Goal: Transaction & Acquisition: Purchase product/service

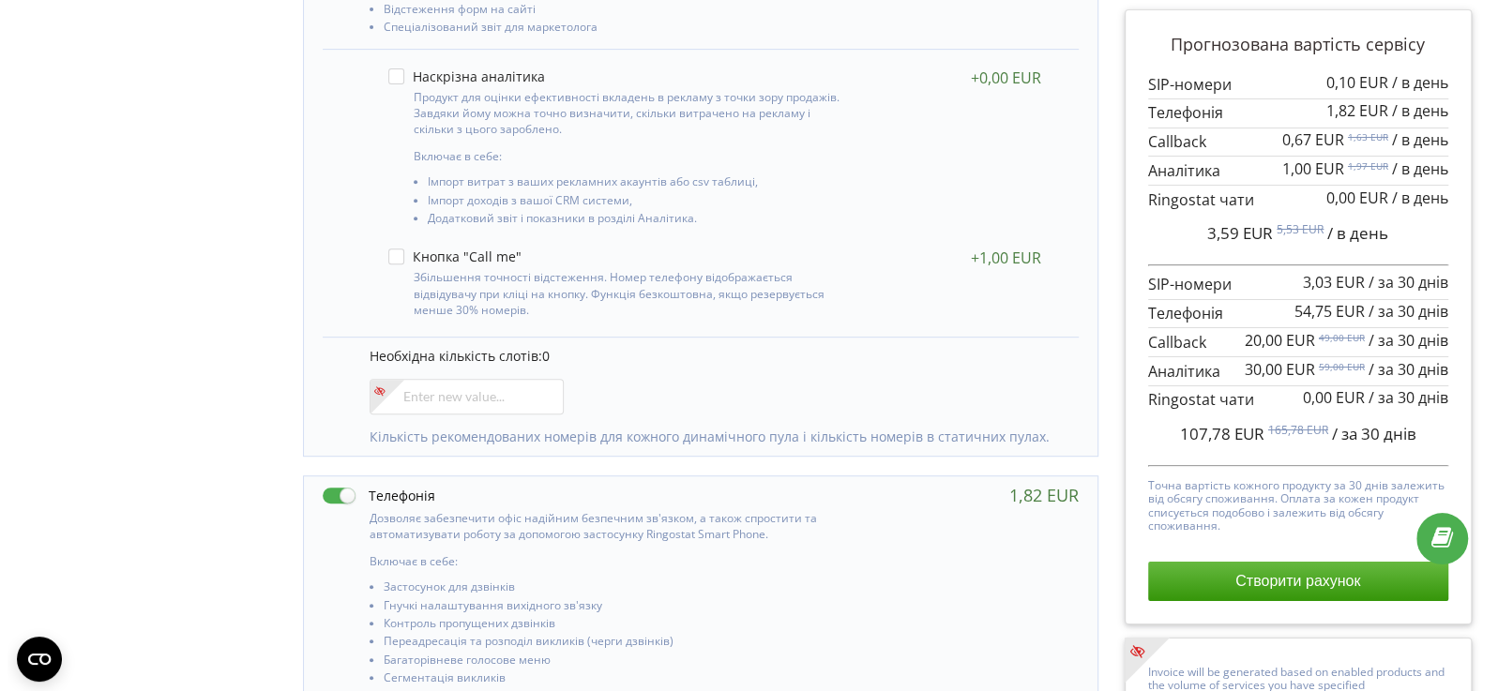
scroll to position [313, 0]
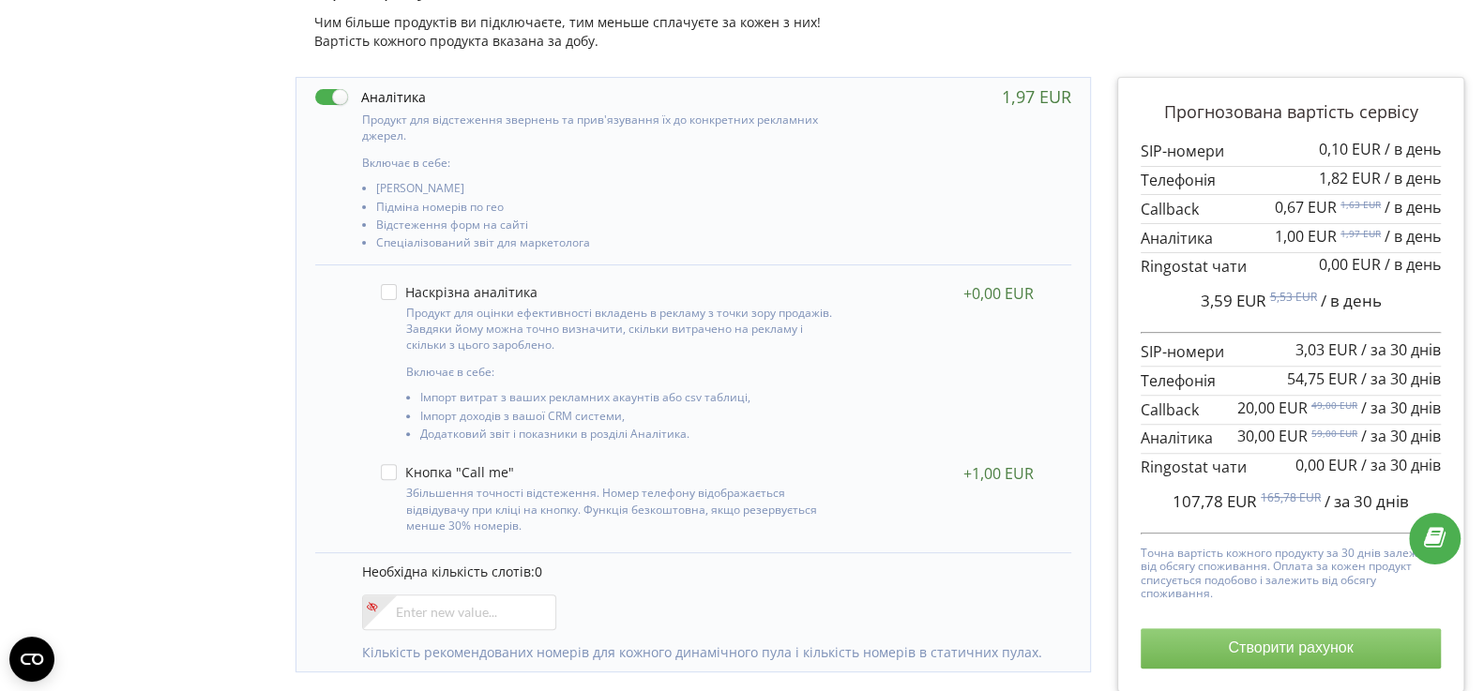
click at [1244, 660] on button "Створити рахунок" at bounding box center [1290, 647] width 300 height 39
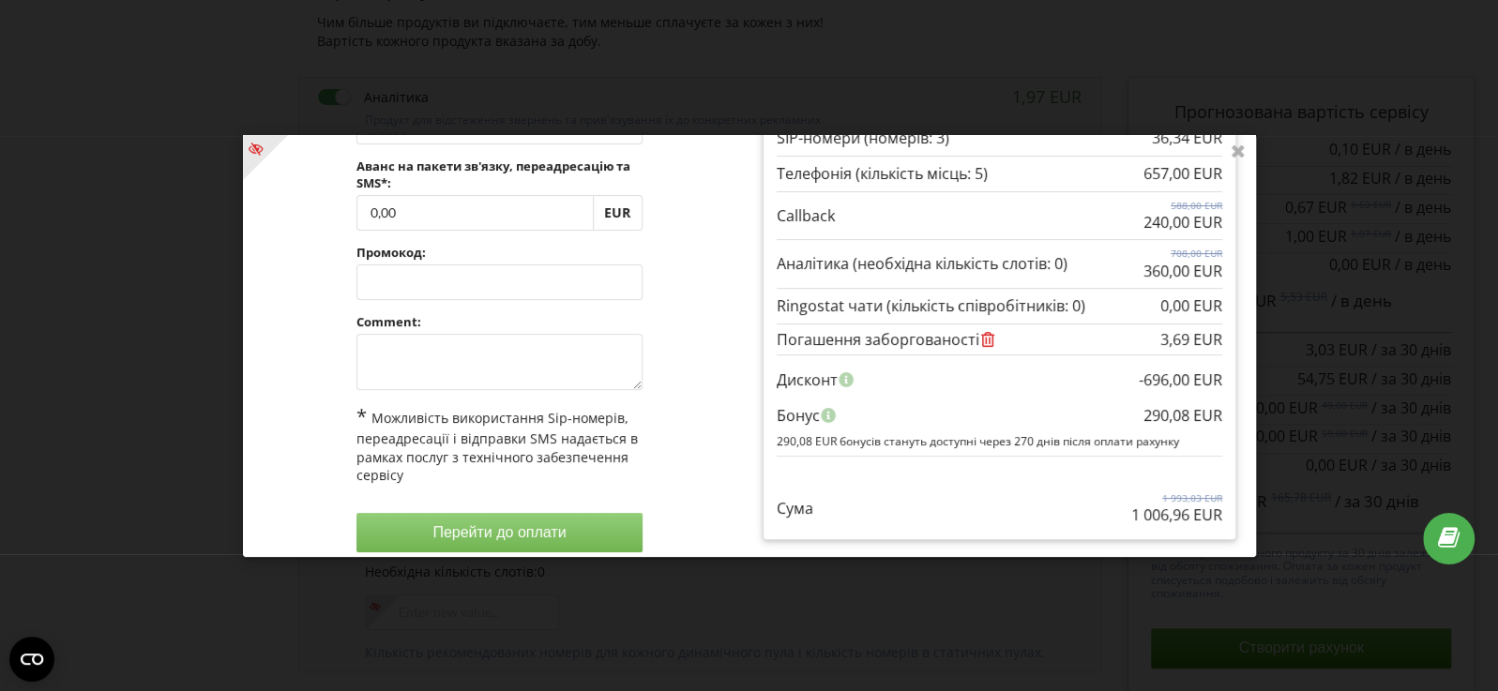
scroll to position [171, 0]
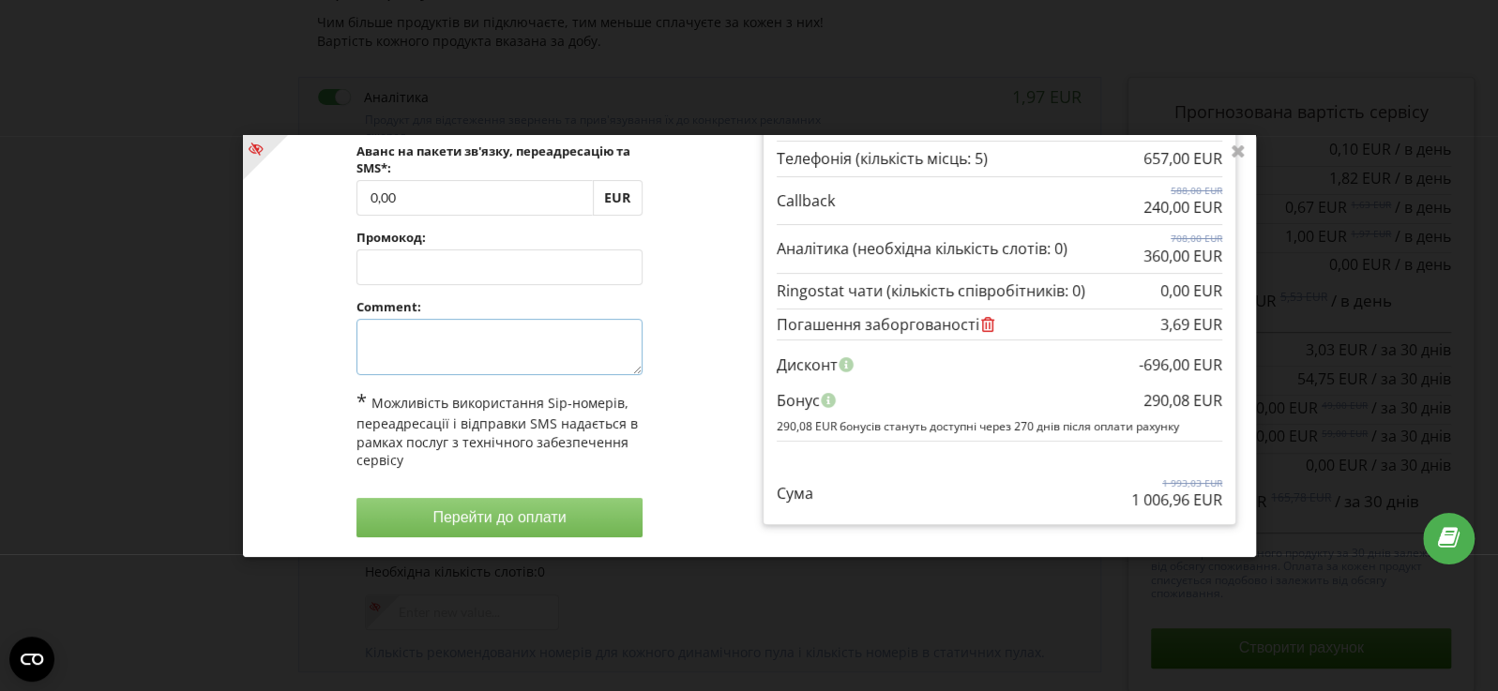
click at [401, 352] on textarea at bounding box center [498, 347] width 286 height 56
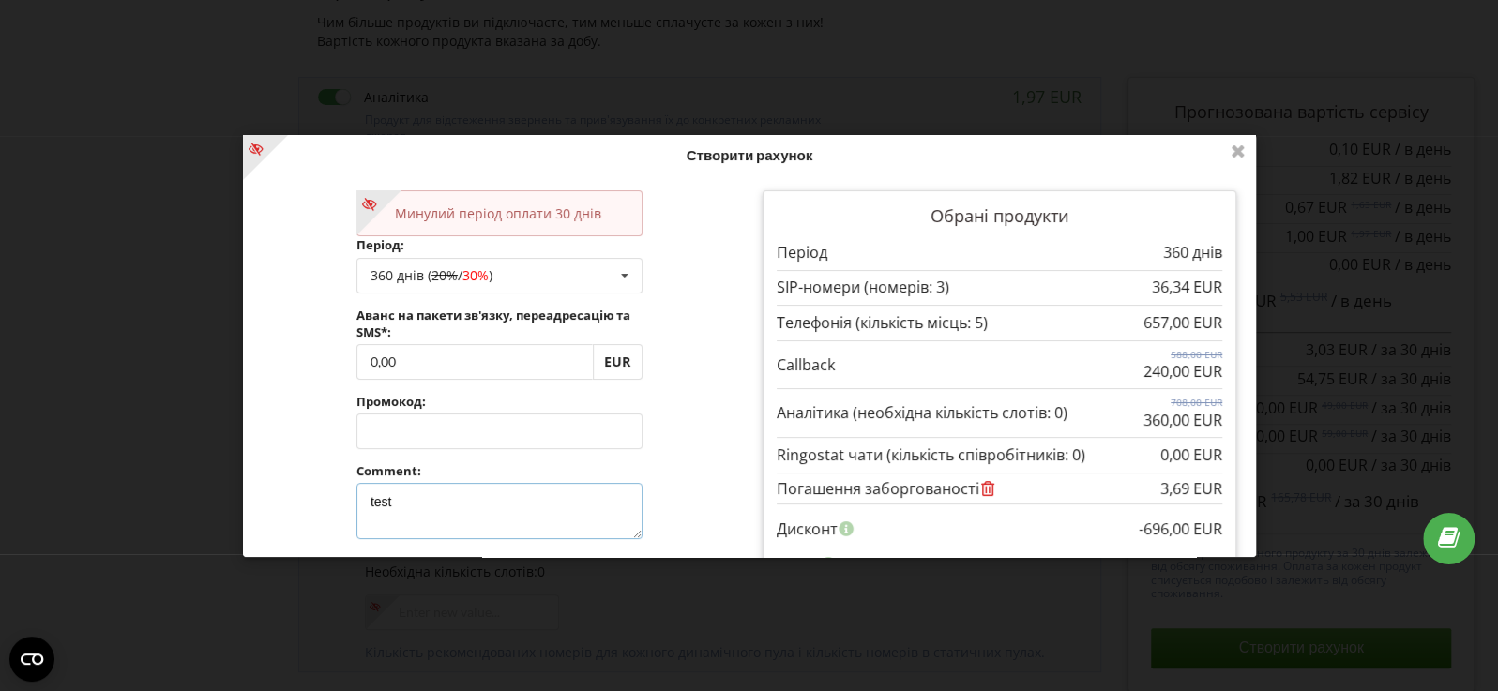
scroll to position [0, 0]
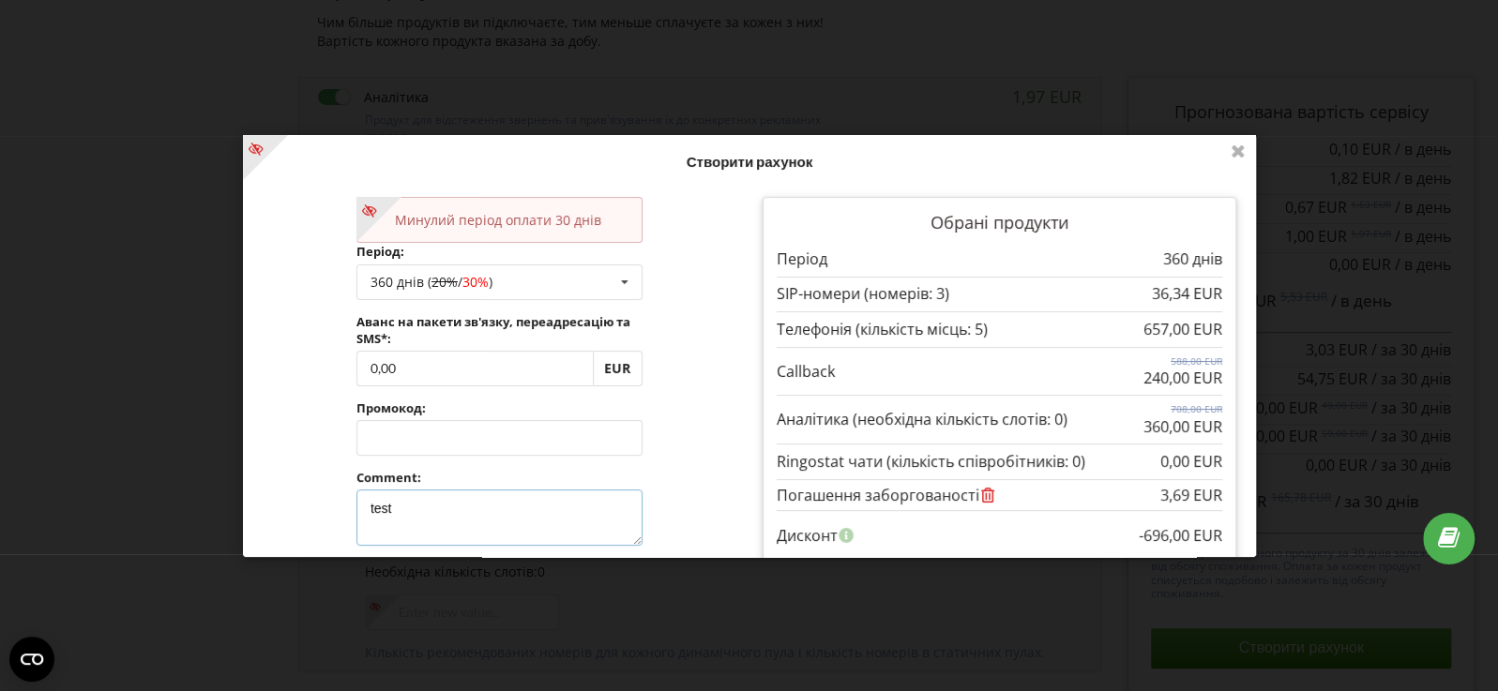
type textarea "test"
click at [660, 413] on div "Минулий період оплати 30 днів Період: 360 днів ( 20% / 30% ) Поповнити баланс б…" at bounding box center [499, 452] width 500 height 537
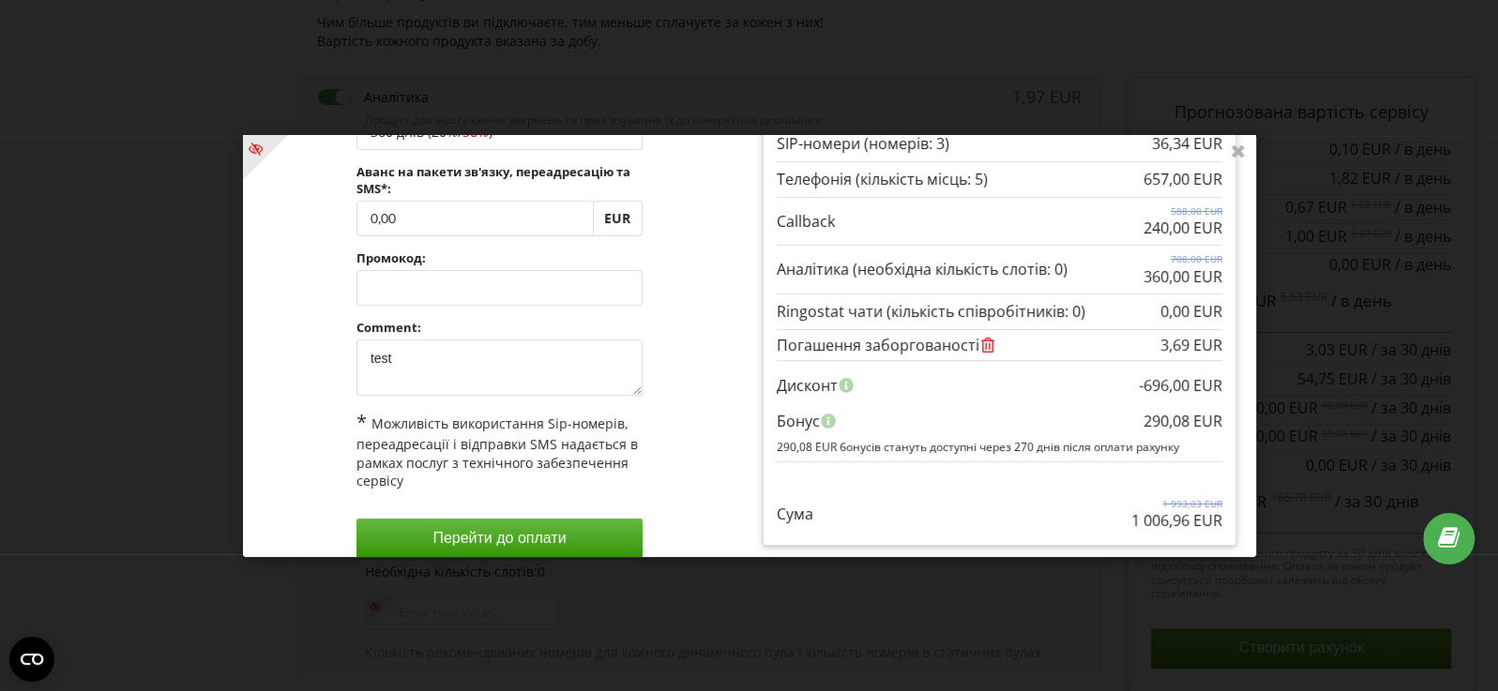
scroll to position [171, 0]
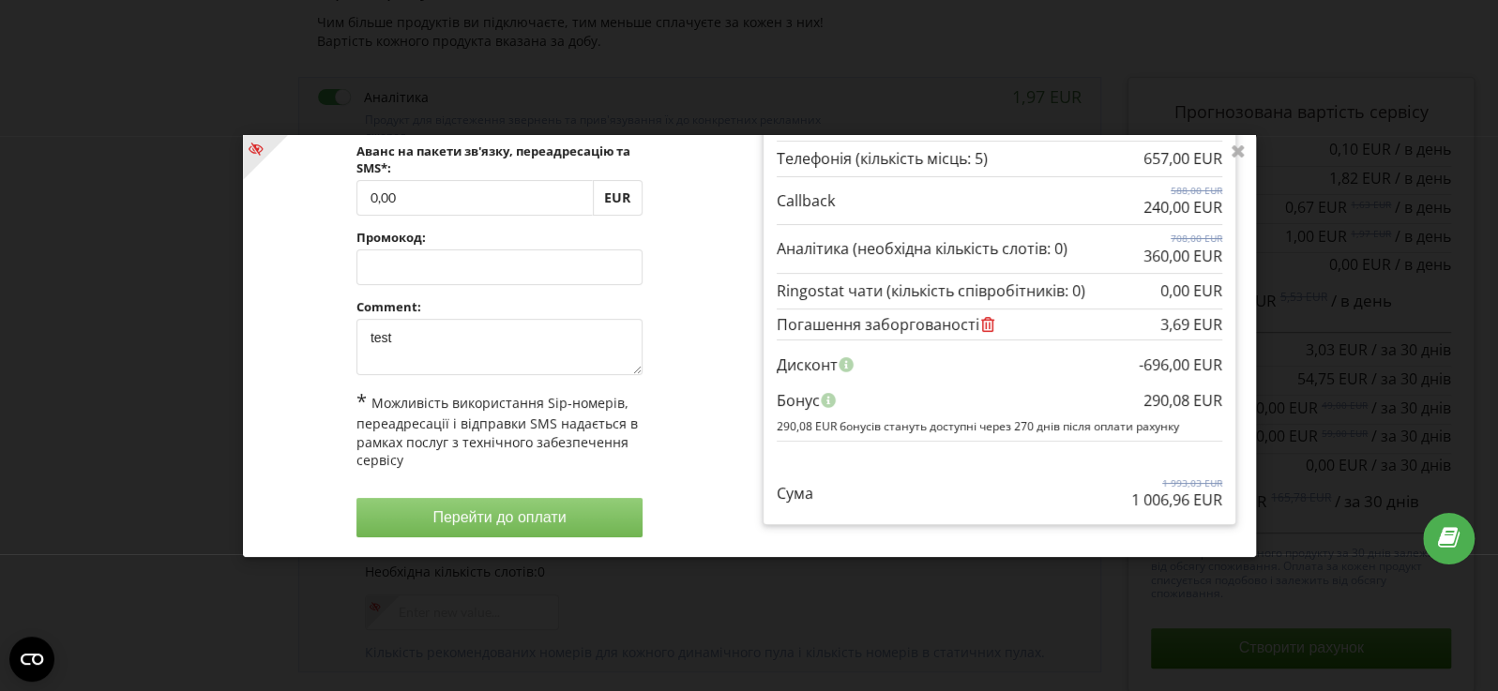
click at [491, 510] on button "Перейти до оплати" at bounding box center [498, 517] width 286 height 39
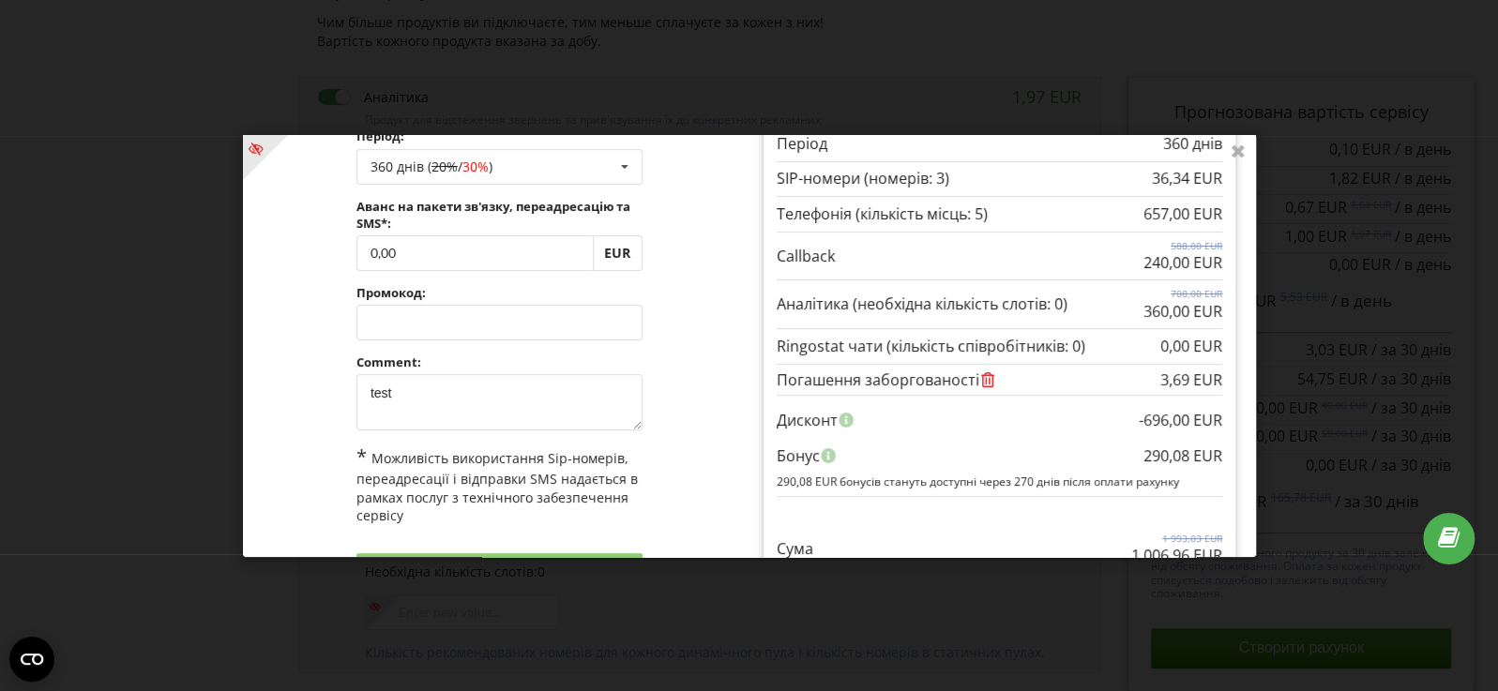
scroll to position [0, 0]
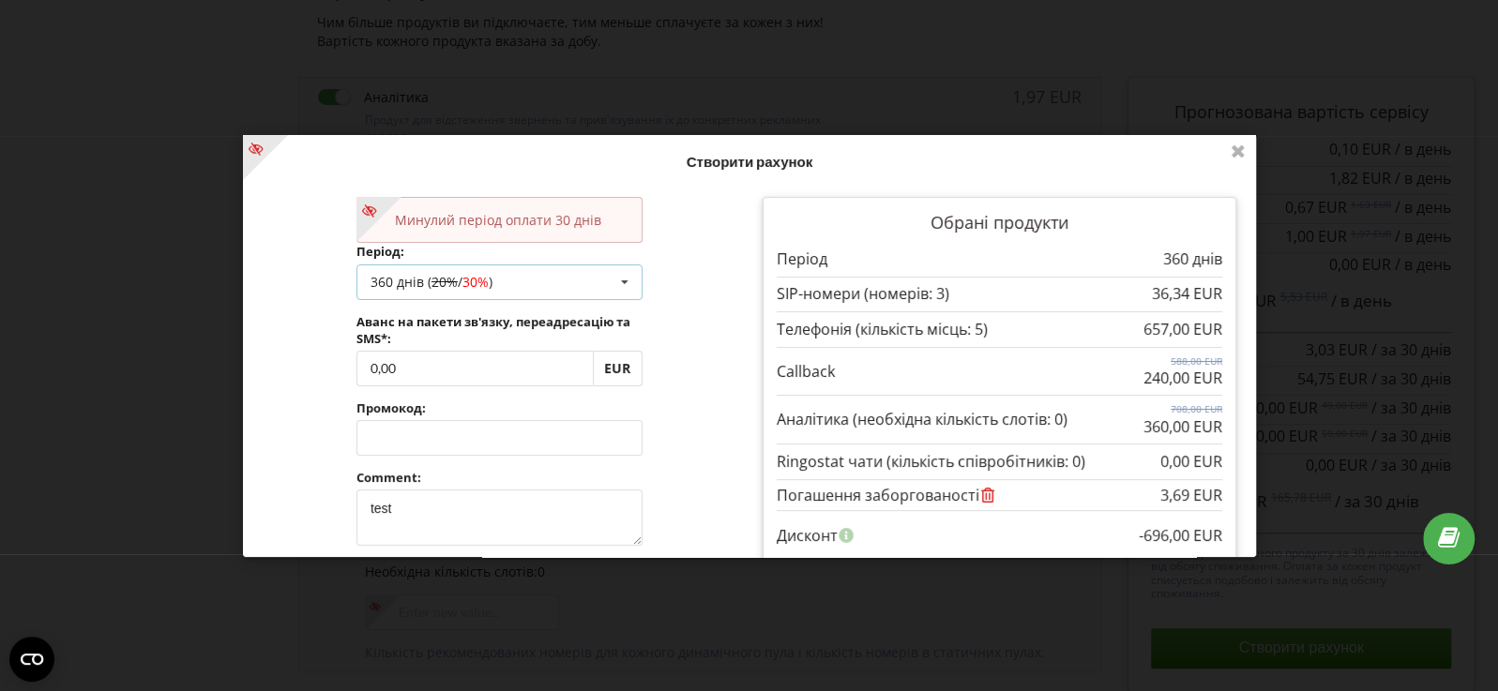
click at [566, 293] on div "360 днів ( 20% / 30% ) Поповнити баланс без подовження 30 днів 90 днів 20% /" at bounding box center [498, 282] width 286 height 36
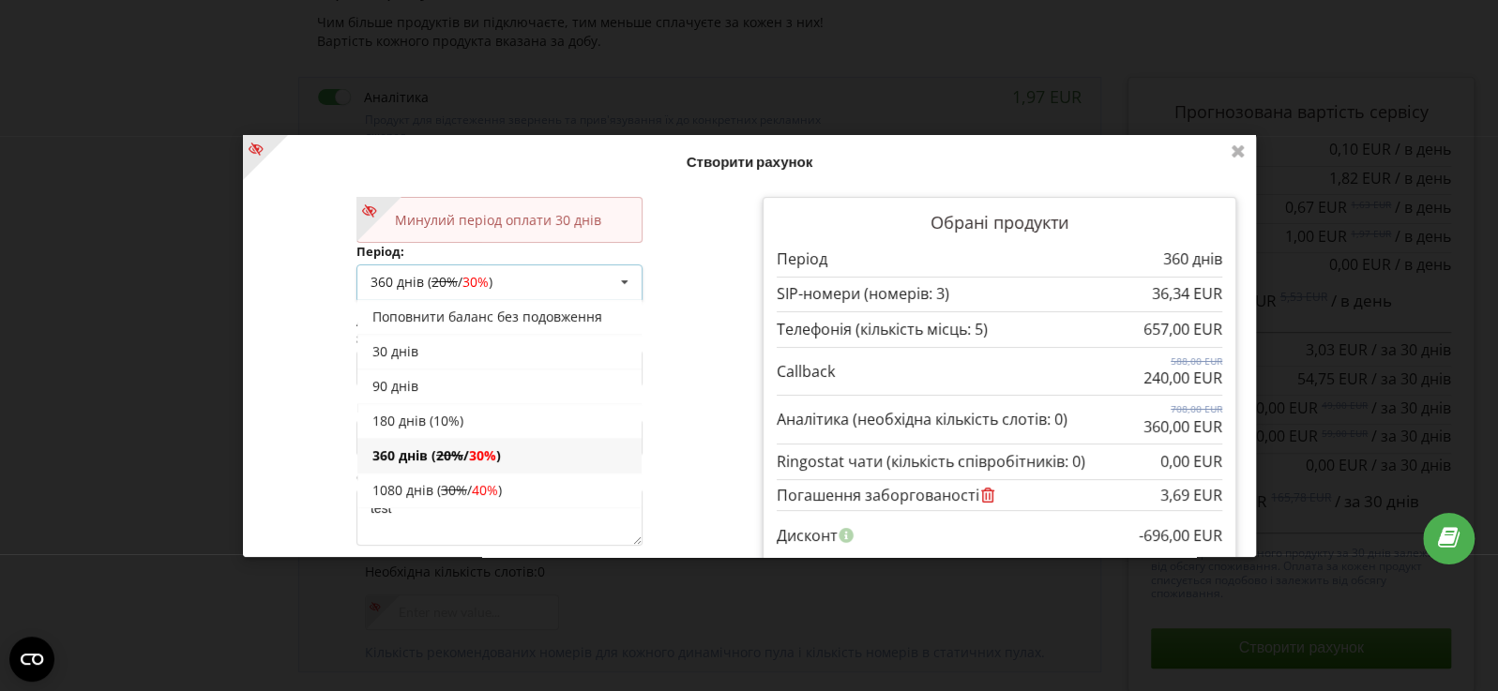
scroll to position [32, 0]
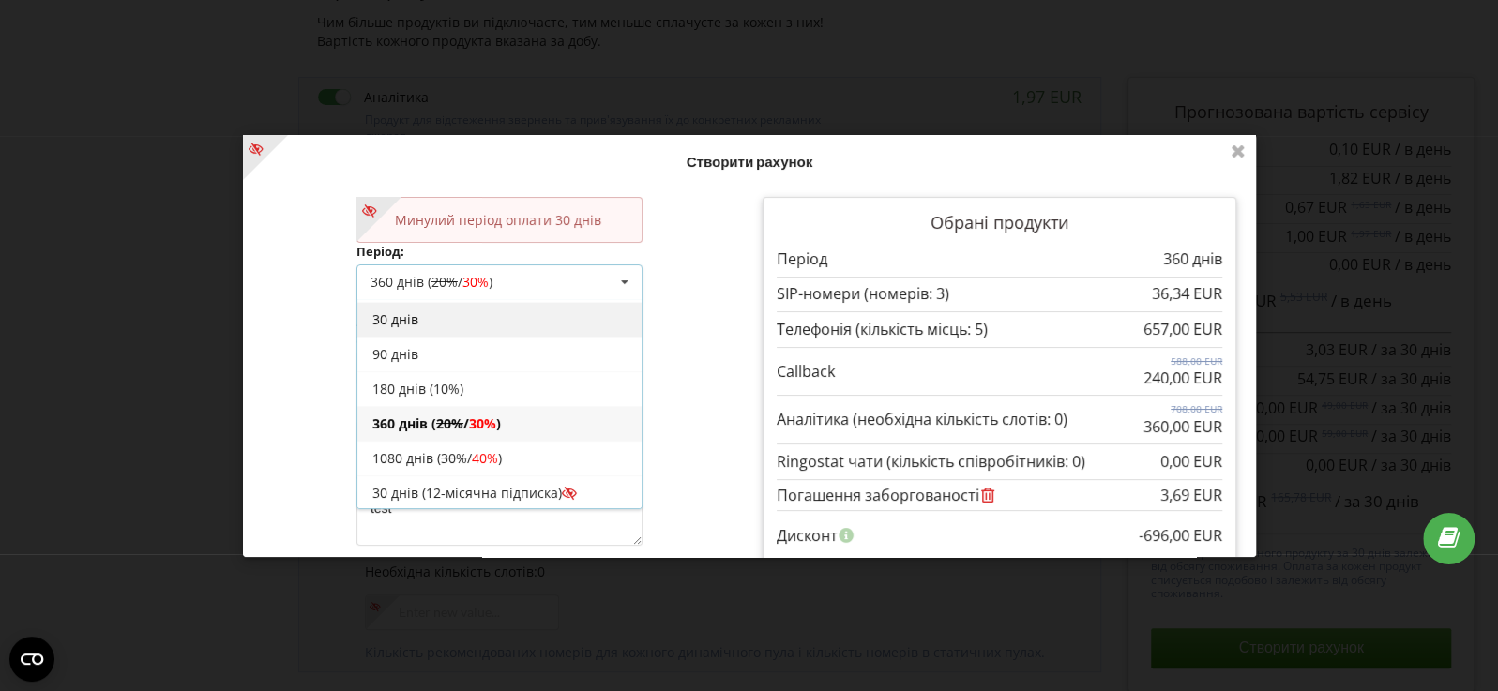
click at [392, 325] on div "30 днів" at bounding box center [498, 318] width 284 height 35
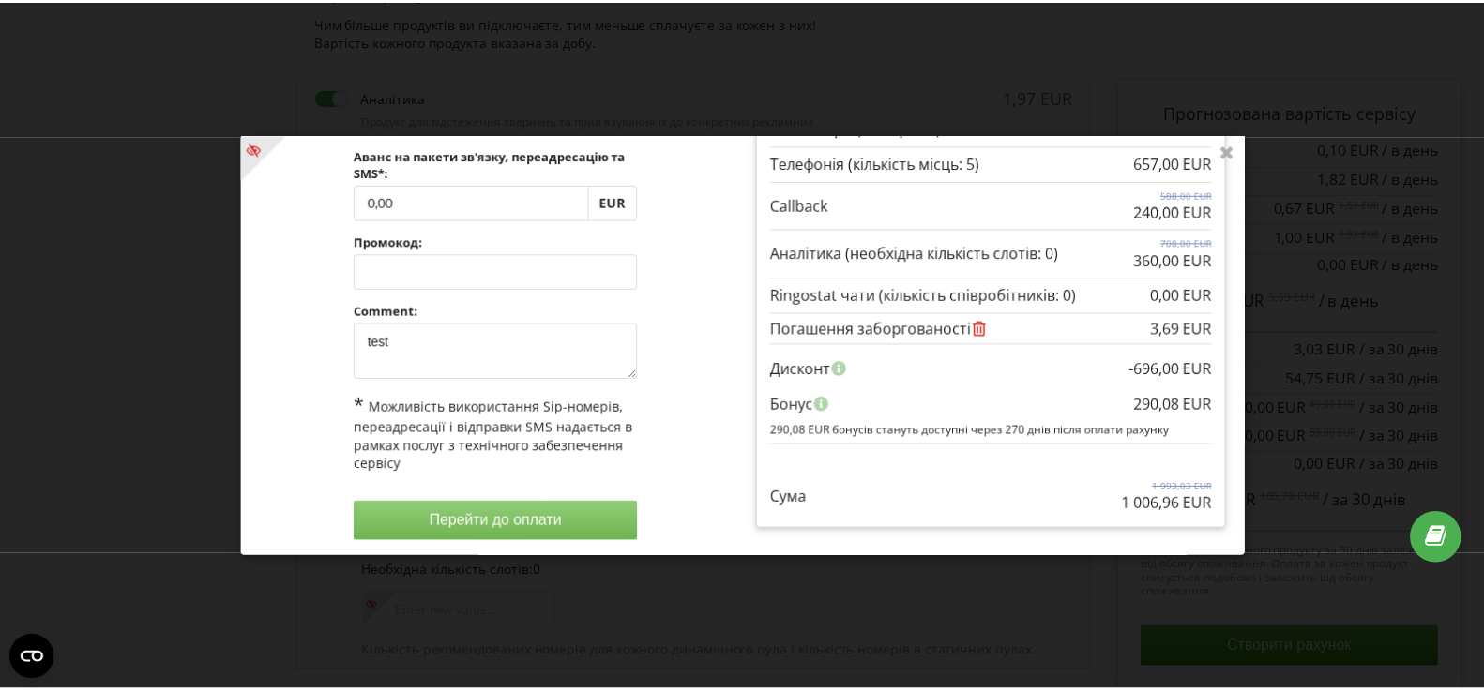
scroll to position [171, 0]
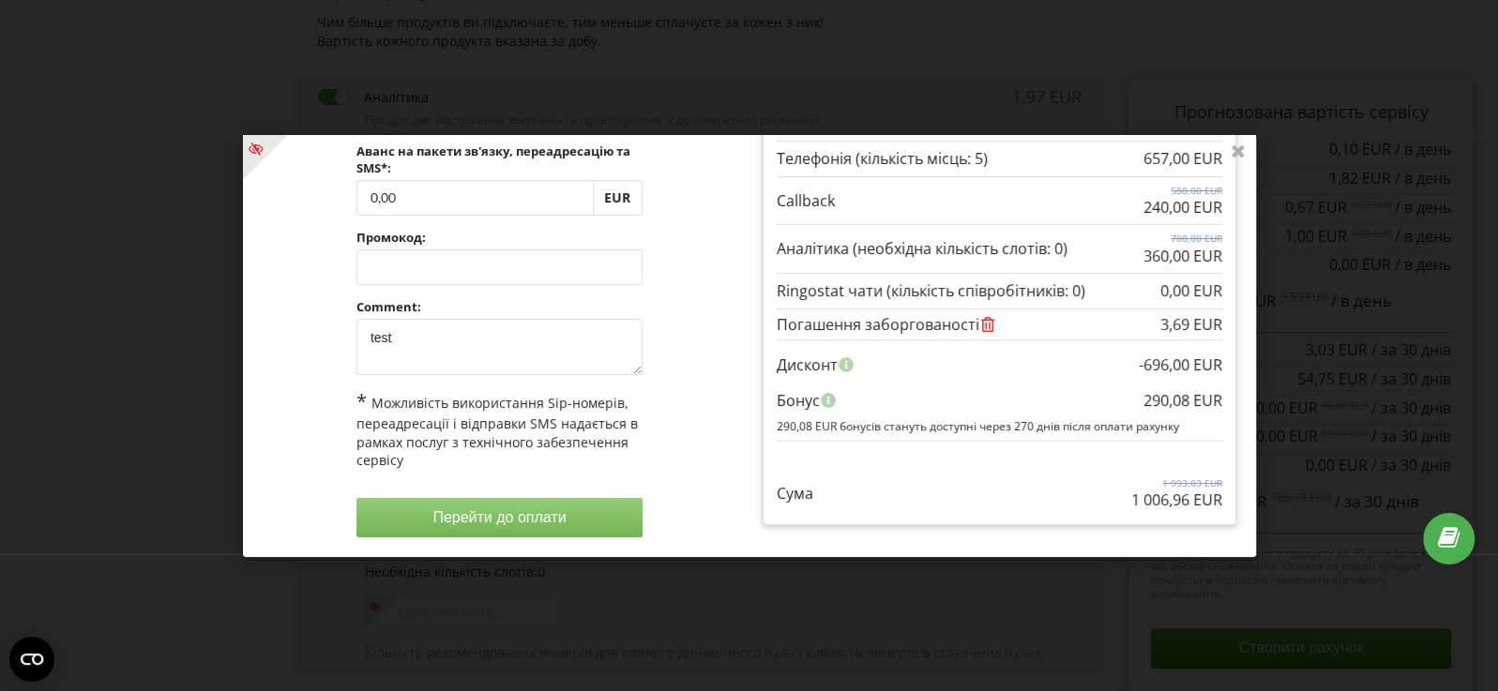
click at [288, 460] on div "Минулий період оплати 30 днів Період: 30 днів Поповнити баланс без подовження 2…" at bounding box center [499, 281] width 500 height 537
click at [1237, 152] on icon at bounding box center [1238, 150] width 30 height 30
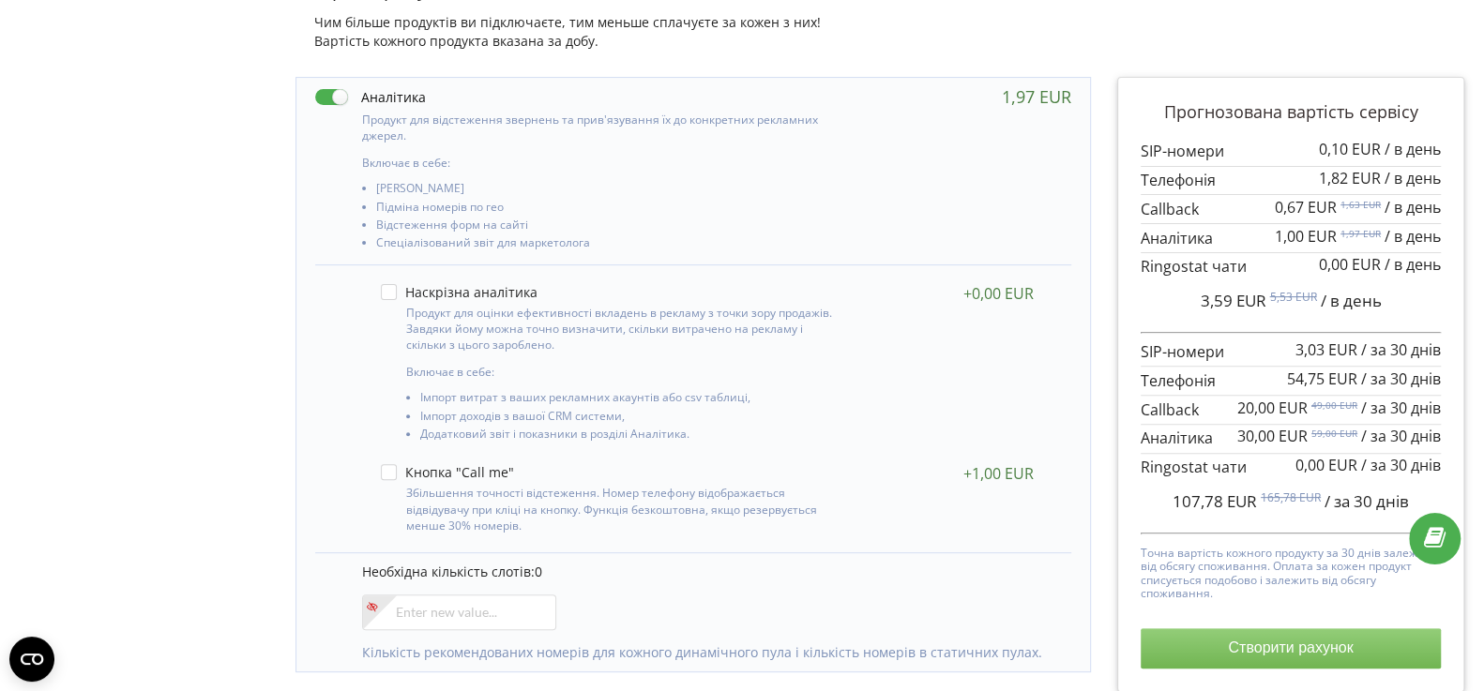
click at [1218, 644] on button "Створити рахунок" at bounding box center [1290, 647] width 300 height 39
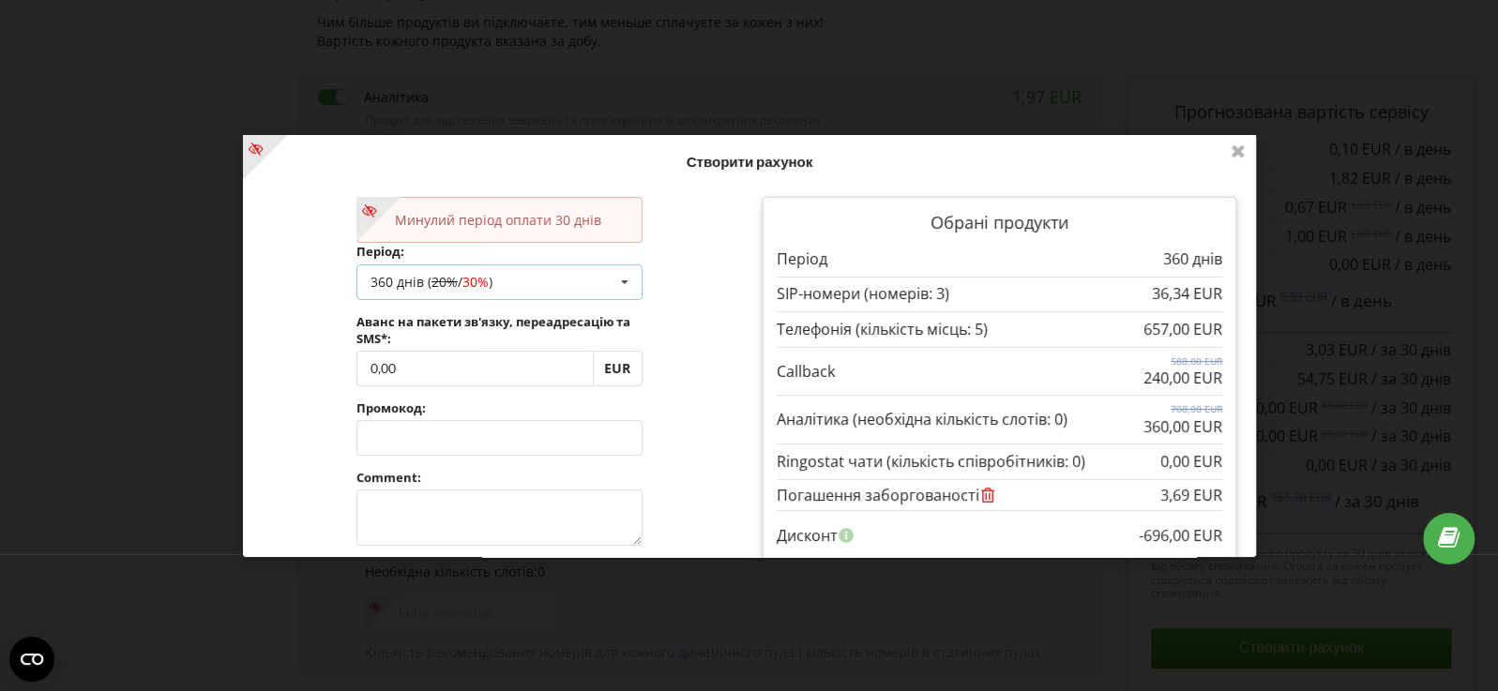
click at [478, 286] on span "30%" at bounding box center [474, 281] width 26 height 18
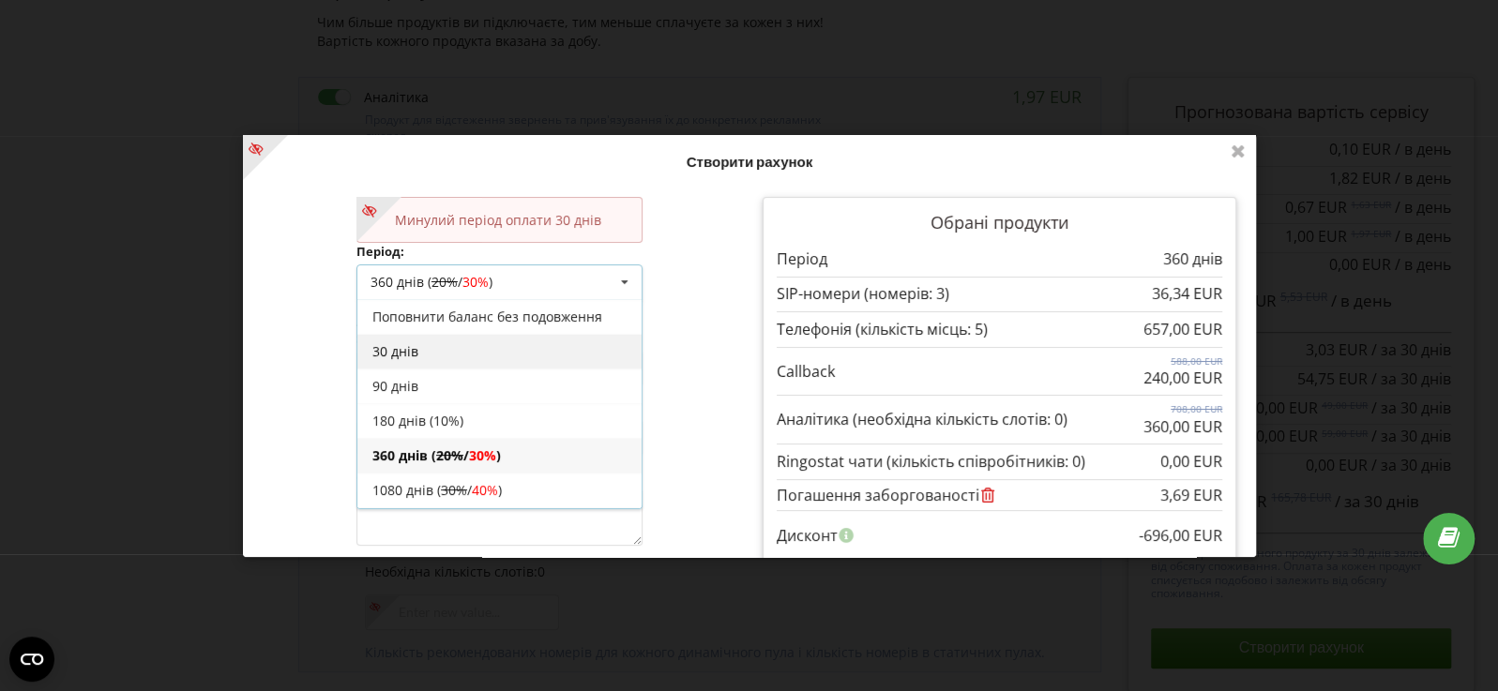
scroll to position [32, 0]
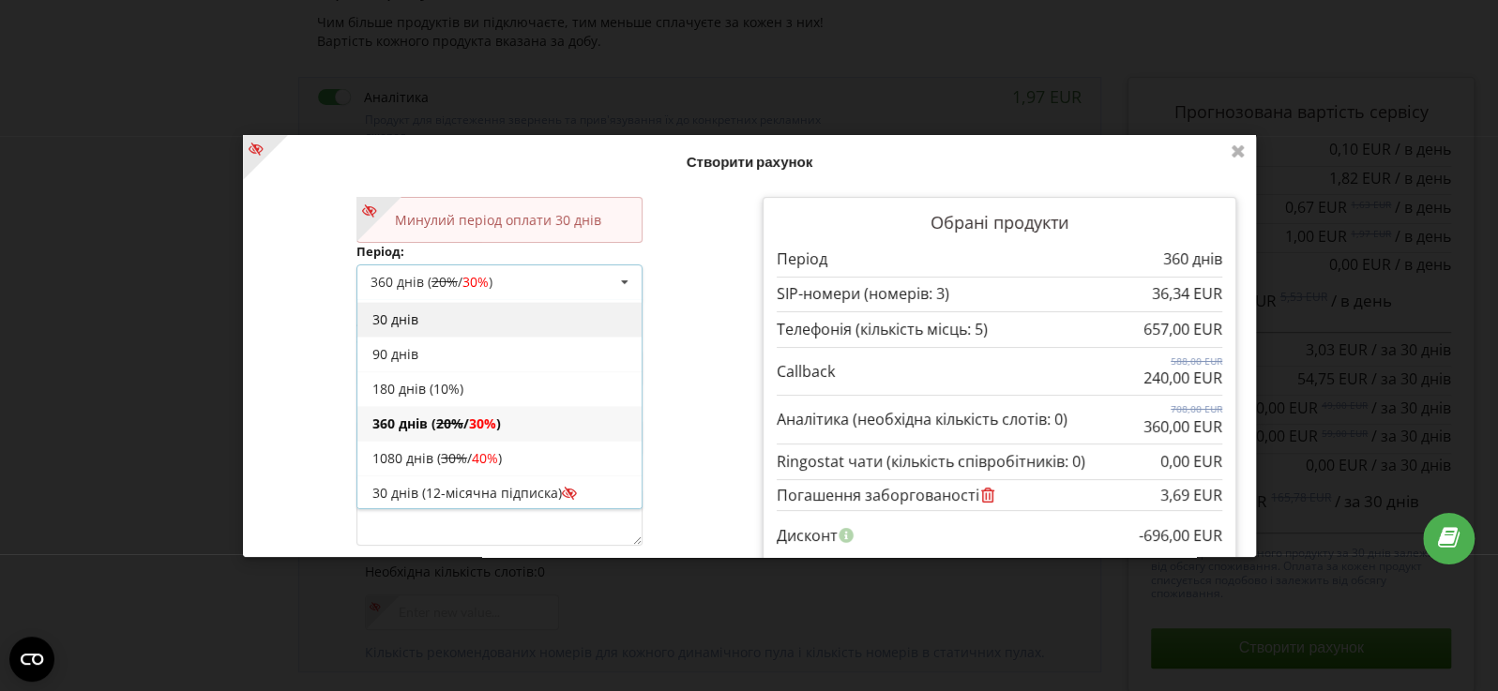
click at [476, 318] on div "30 днів" at bounding box center [498, 318] width 284 height 35
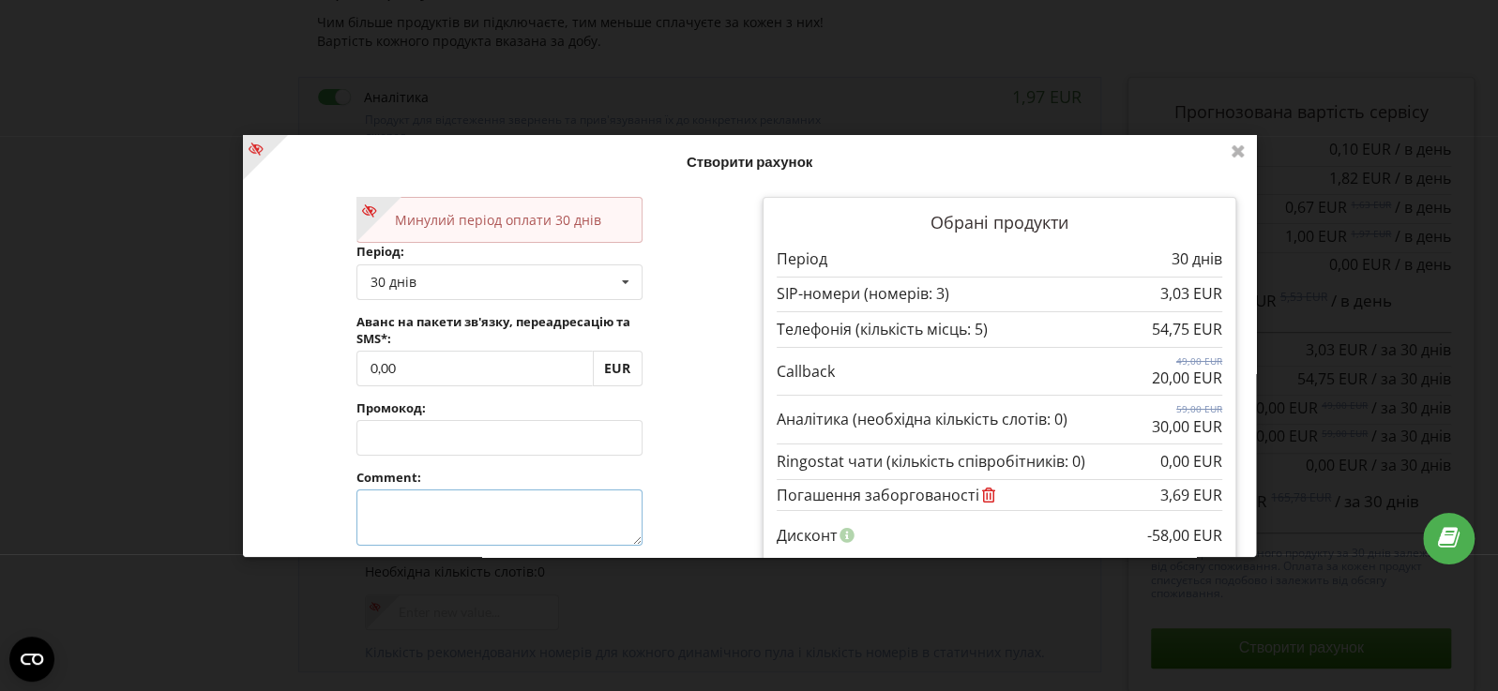
click at [423, 510] on textarea at bounding box center [498, 518] width 286 height 56
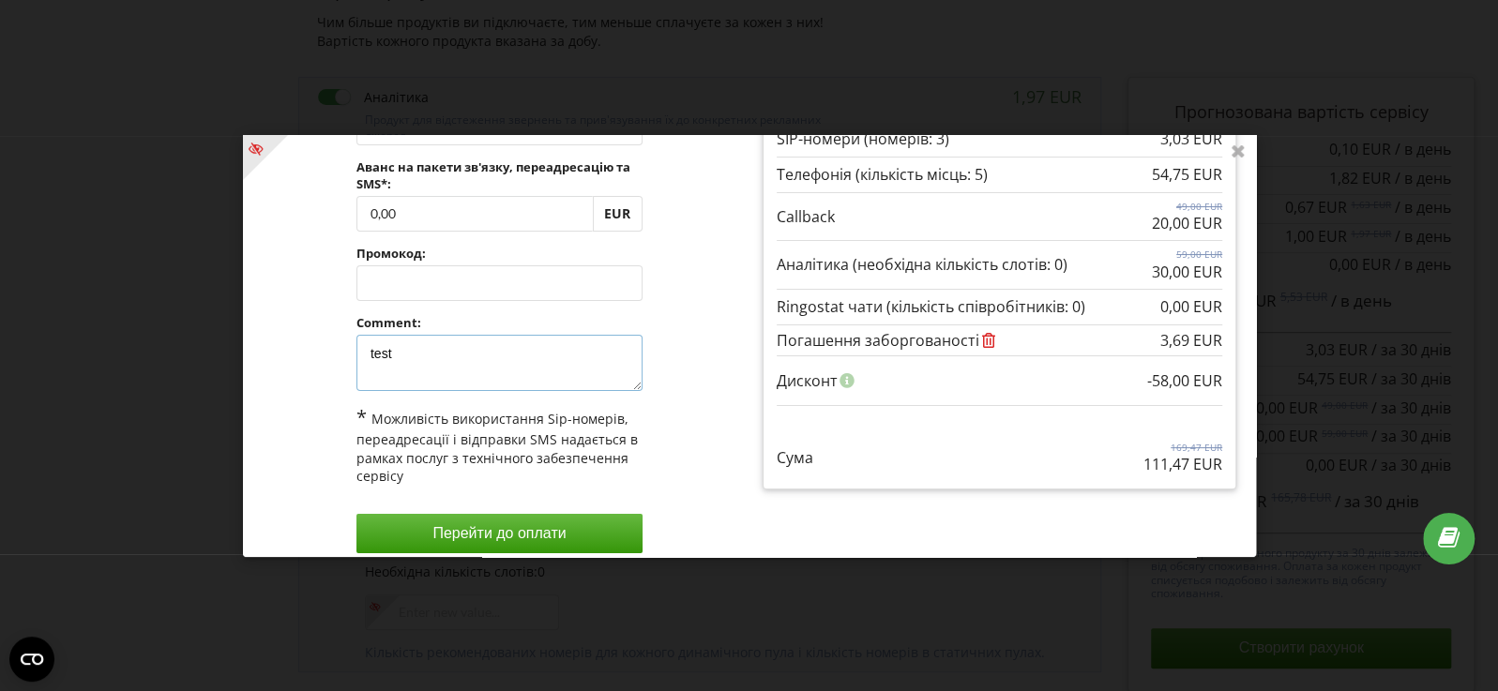
scroll to position [171, 0]
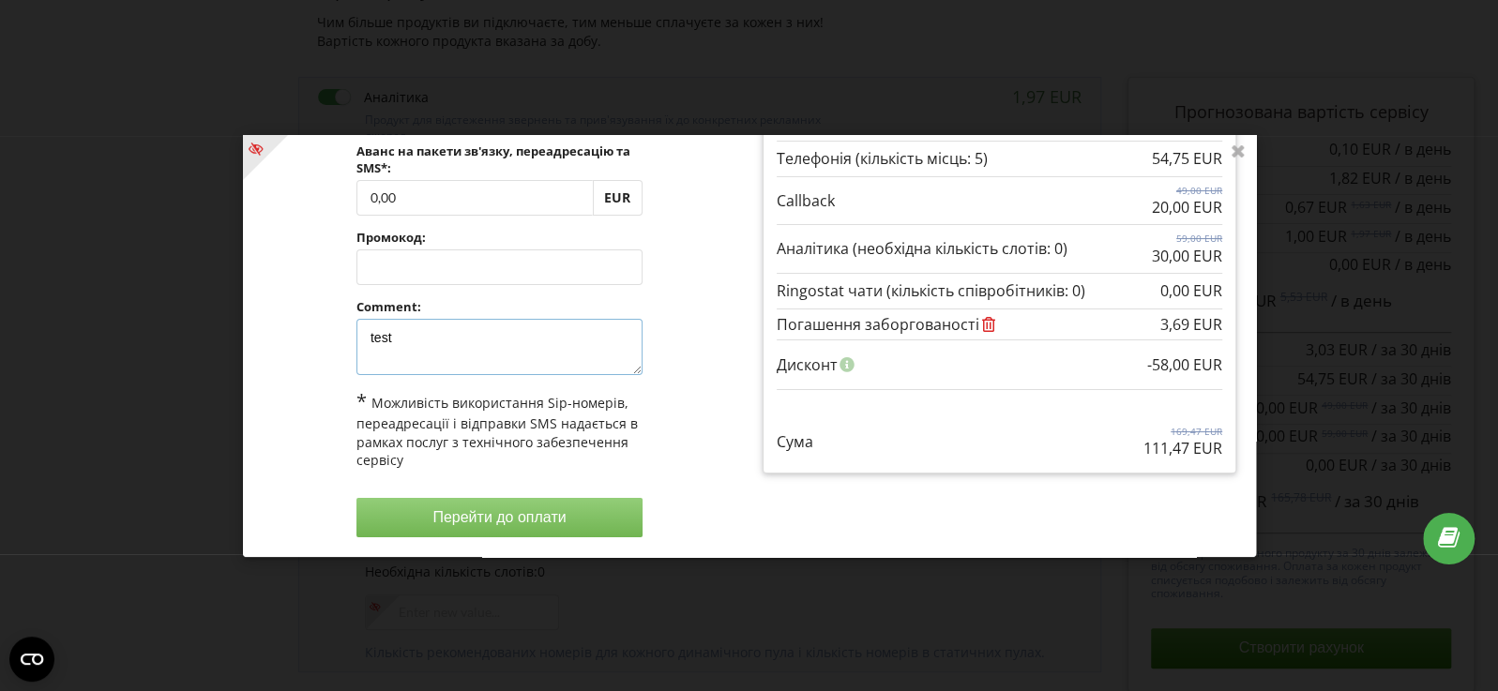
type textarea "test"
click at [449, 500] on button "Перейти до оплати" at bounding box center [498, 517] width 286 height 39
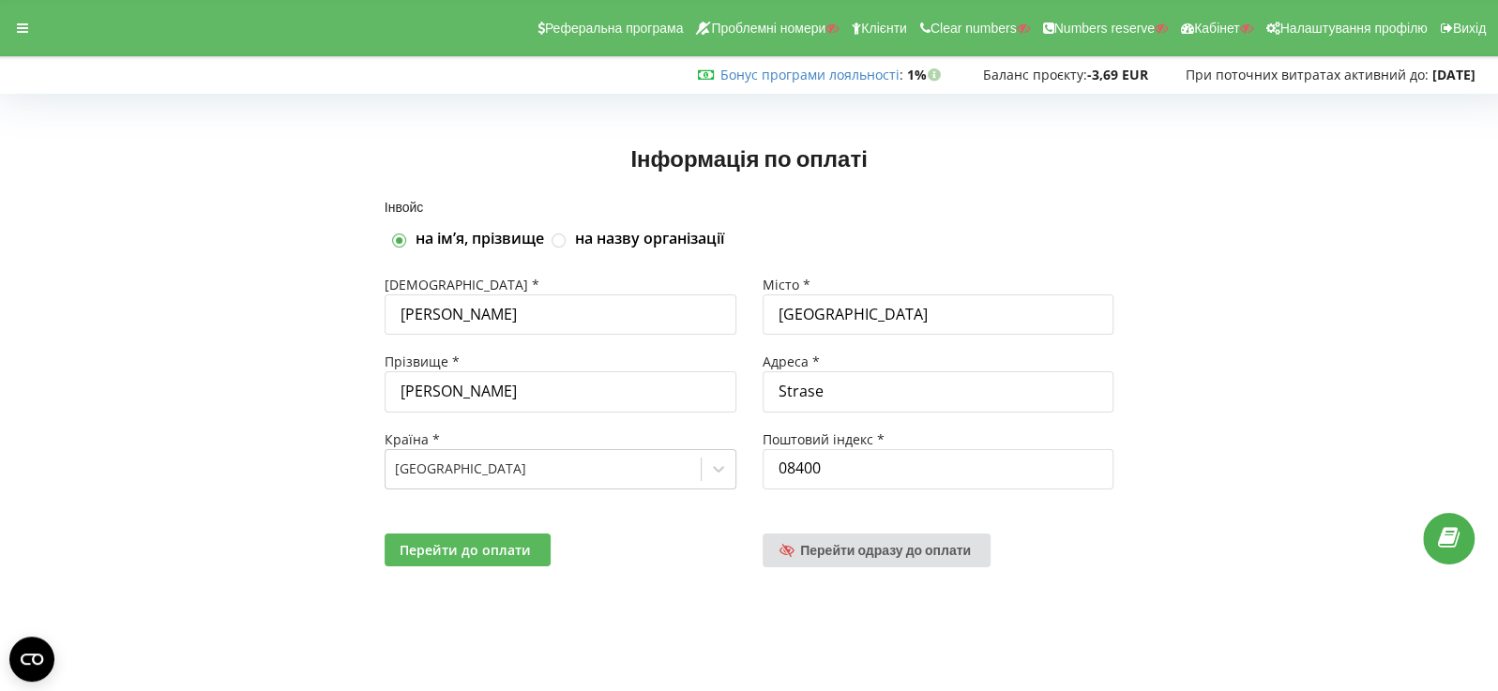
click at [447, 553] on span "Перейти до оплати" at bounding box center [465, 550] width 131 height 18
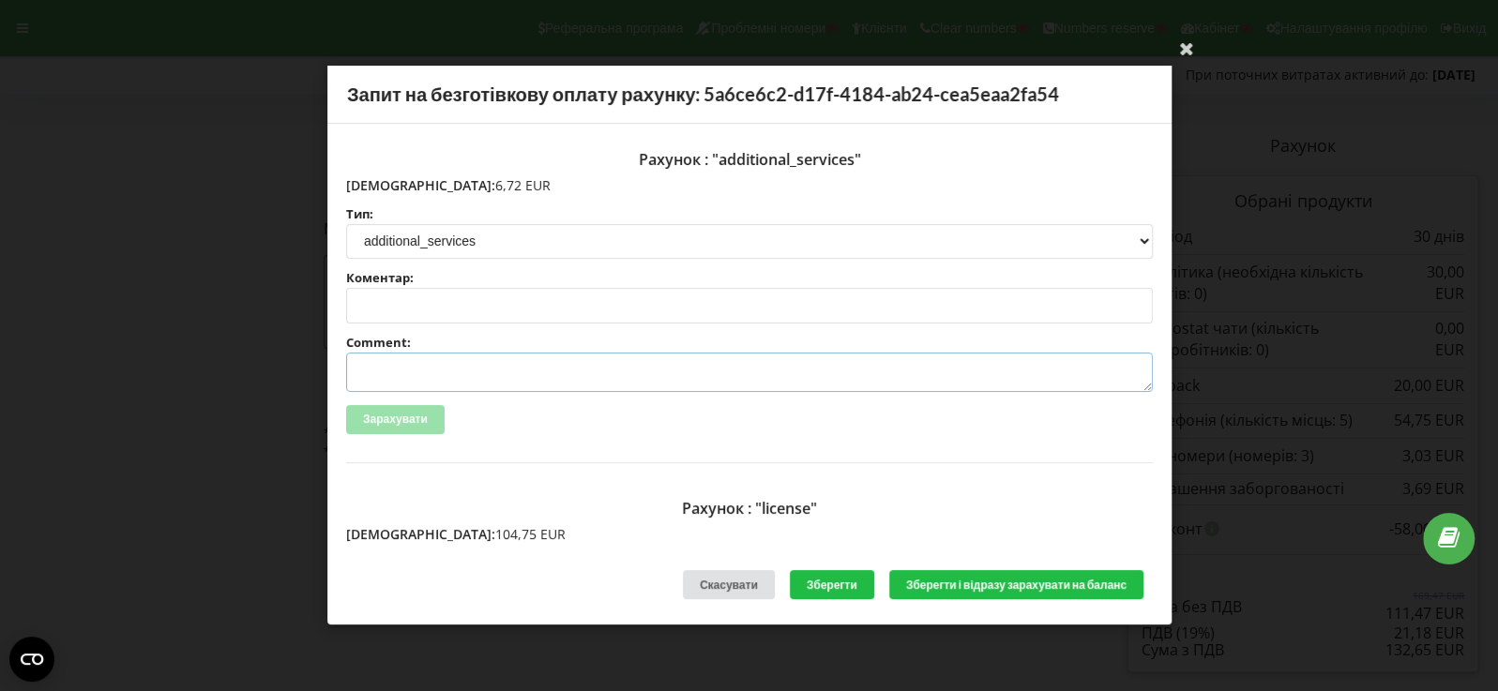
click at [433, 370] on textarea "Comment:" at bounding box center [749, 372] width 807 height 39
type textarea "test"
click at [534, 428] on div "Зарахувати" at bounding box center [749, 419] width 807 height 29
click at [424, 419] on button "Зарахувати" at bounding box center [395, 419] width 98 height 29
